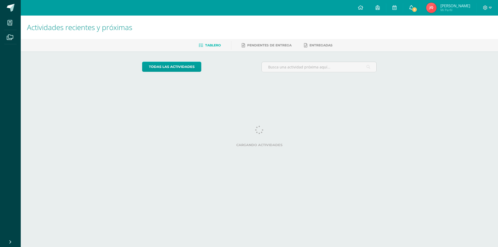
click at [410, 10] on span at bounding box center [411, 8] width 4 height 6
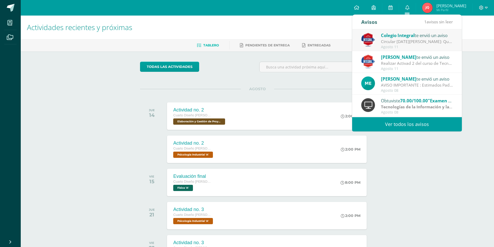
click at [395, 124] on link "Ver todos los avisos" at bounding box center [407, 124] width 110 height 14
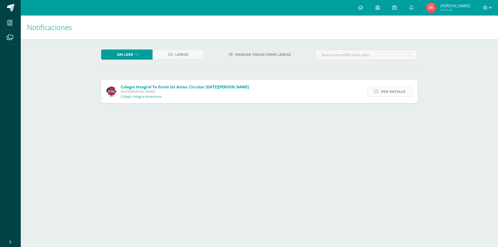
click at [397, 95] on span "Ver detalle" at bounding box center [393, 92] width 25 height 10
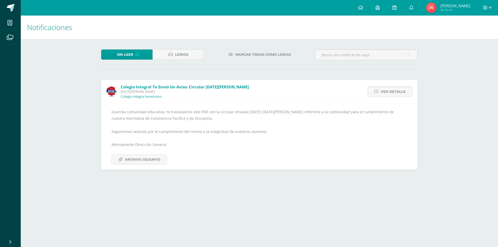
click at [397, 95] on span "Ver detalle" at bounding box center [393, 92] width 25 height 10
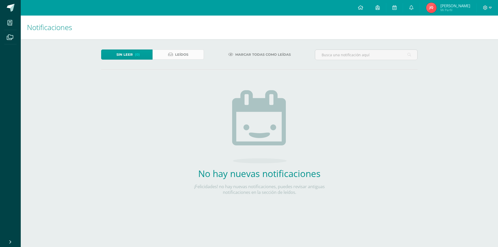
click at [160, 58] on link "Leídos" at bounding box center [178, 55] width 51 height 10
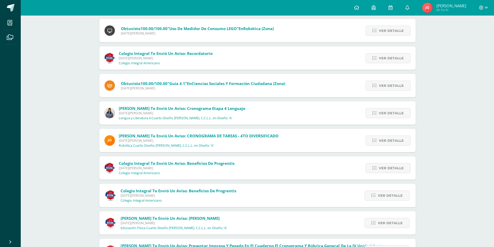
scroll to position [209, 0]
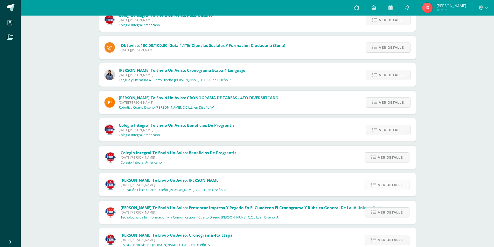
click at [367, 188] on link "Ver detalle" at bounding box center [387, 185] width 45 height 10
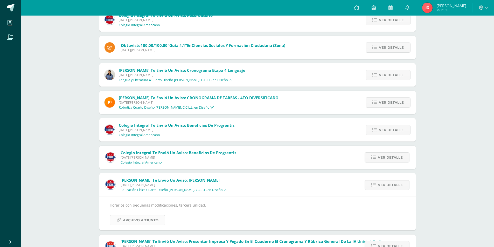
click at [156, 223] on span "Archivo Adjunto" at bounding box center [141, 221] width 36 height 10
